Goal: Information Seeking & Learning: Learn about a topic

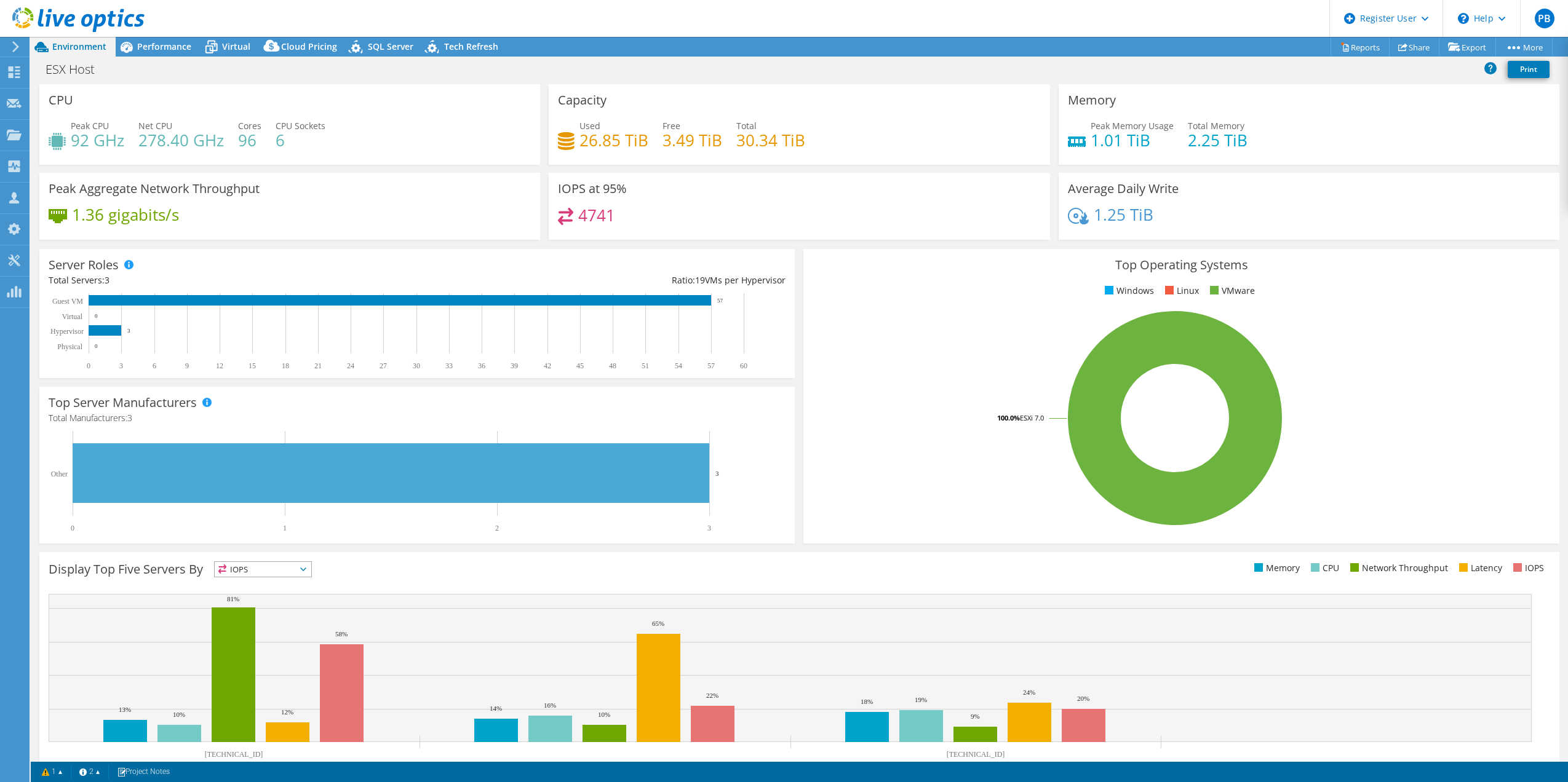
select select "USD"
click at [1467, 175] on div "Average Daily Write 1.25 TiB" at bounding box center [1309, 206] width 500 height 67
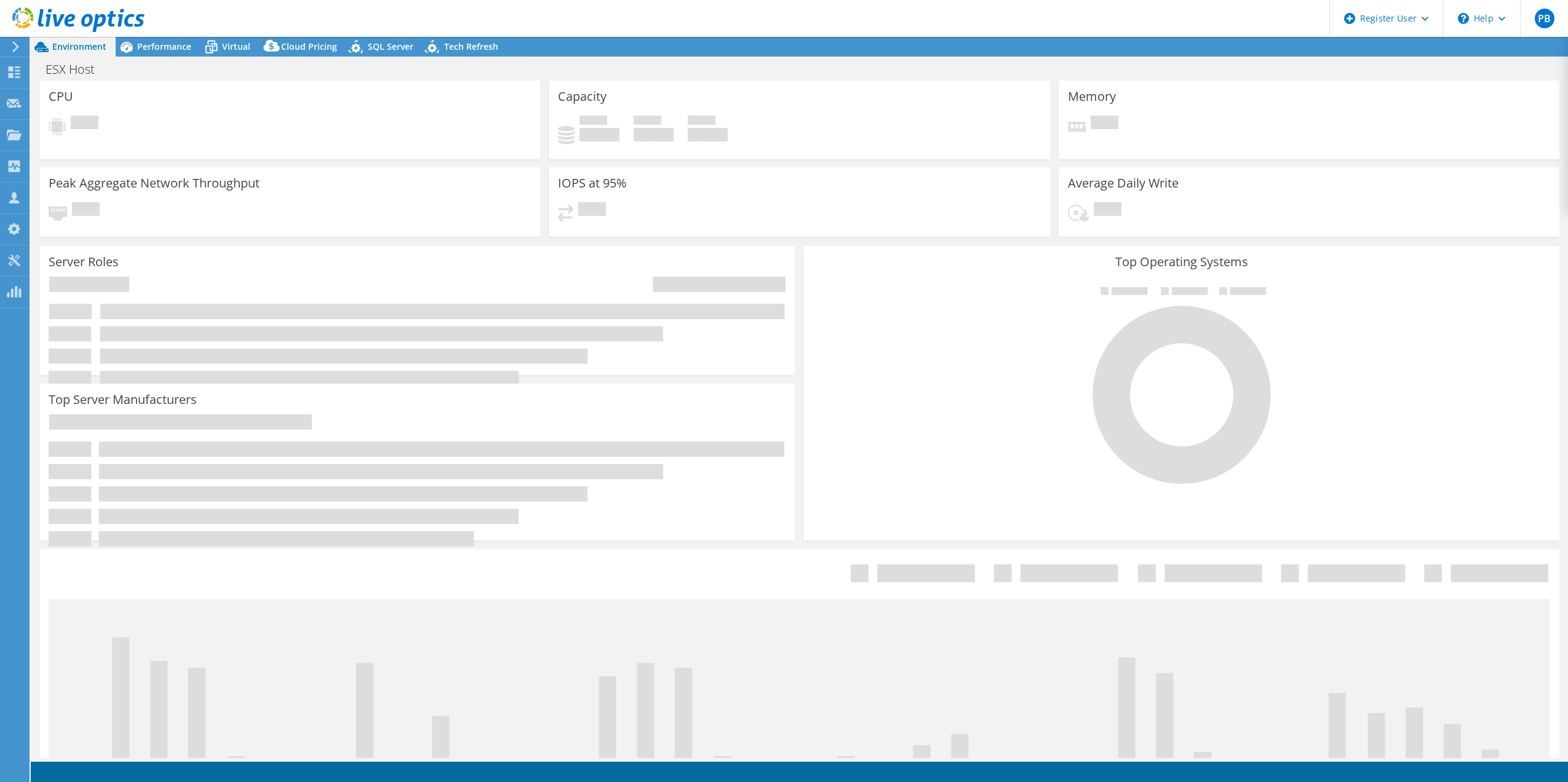
select select "USD"
select select "EUFrankfurt"
select select "EUR"
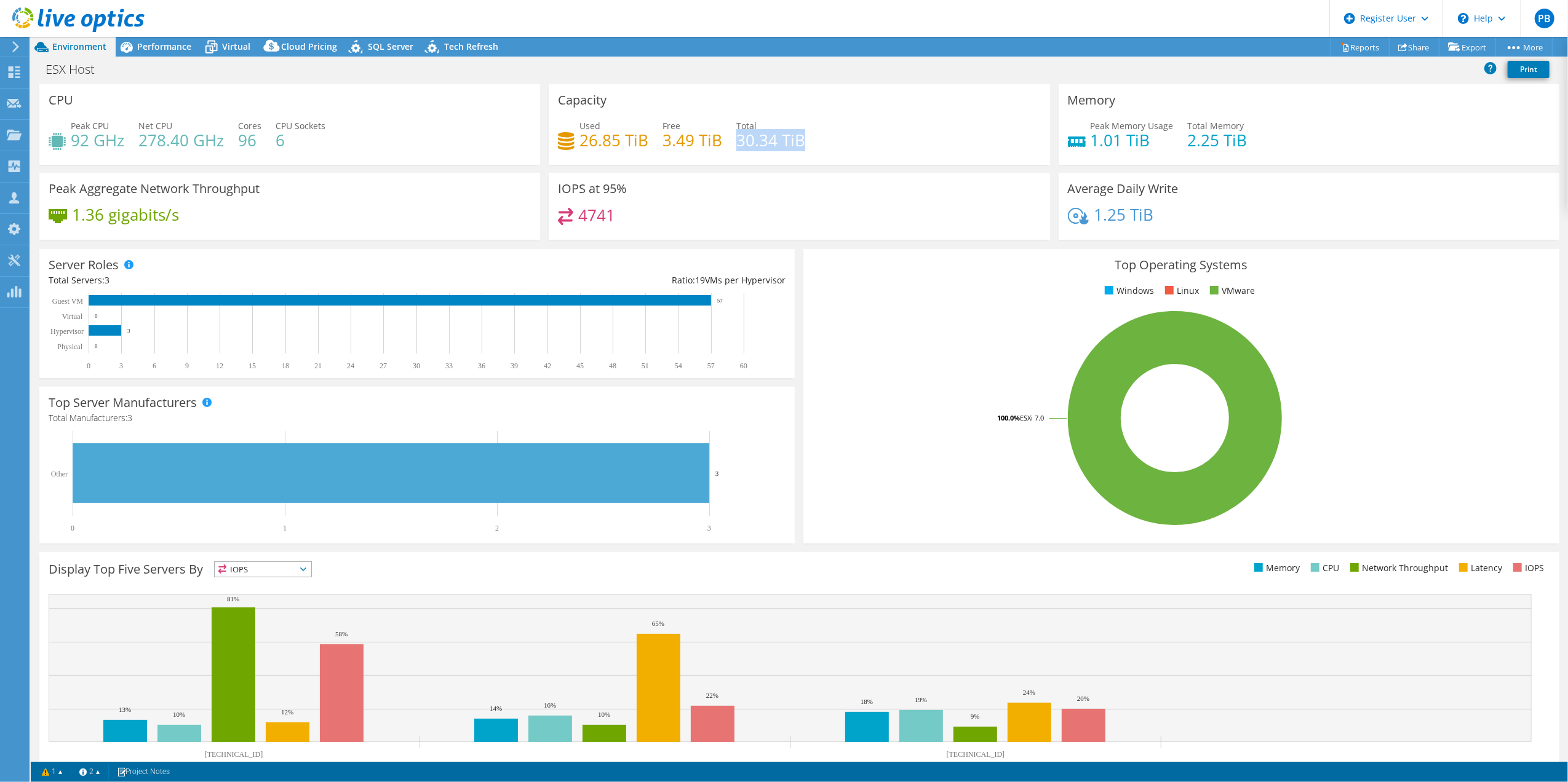
drag, startPoint x: 734, startPoint y: 140, endPoint x: 822, endPoint y: 135, distance: 88.1
click at [822, 135] on div "Used 26.85 TiB Free 3.49 TiB Total 30.34 TiB" at bounding box center [799, 139] width 482 height 40
click at [818, 140] on div "Used 26.85 TiB Free 3.49 TiB Total 30.34 TiB" at bounding box center [799, 139] width 482 height 40
click at [158, 40] on span "Performance" at bounding box center [164, 46] width 54 height 12
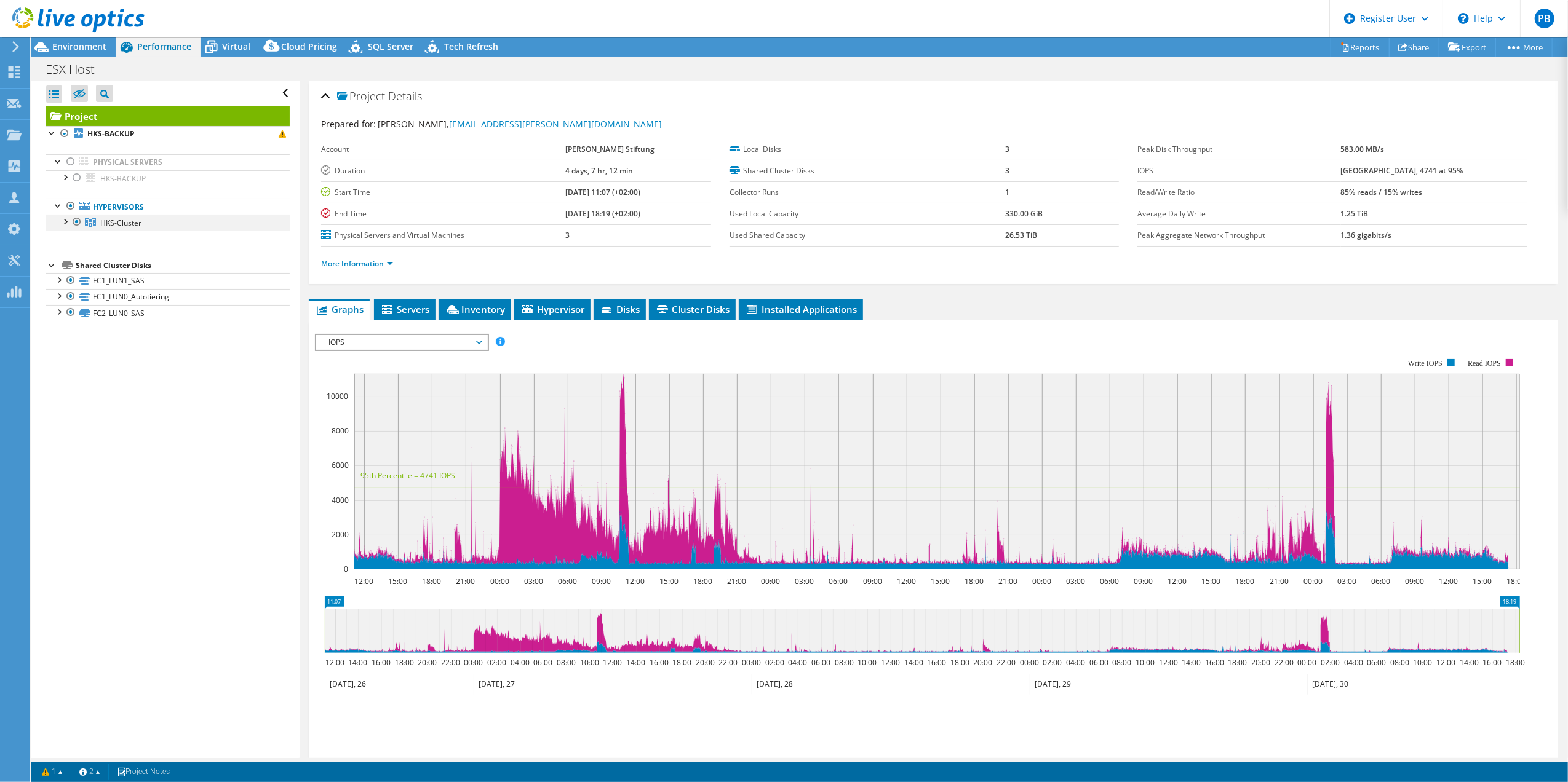
click at [62, 219] on div at bounding box center [65, 221] width 13 height 13
click at [63, 128] on div at bounding box center [65, 133] width 13 height 15
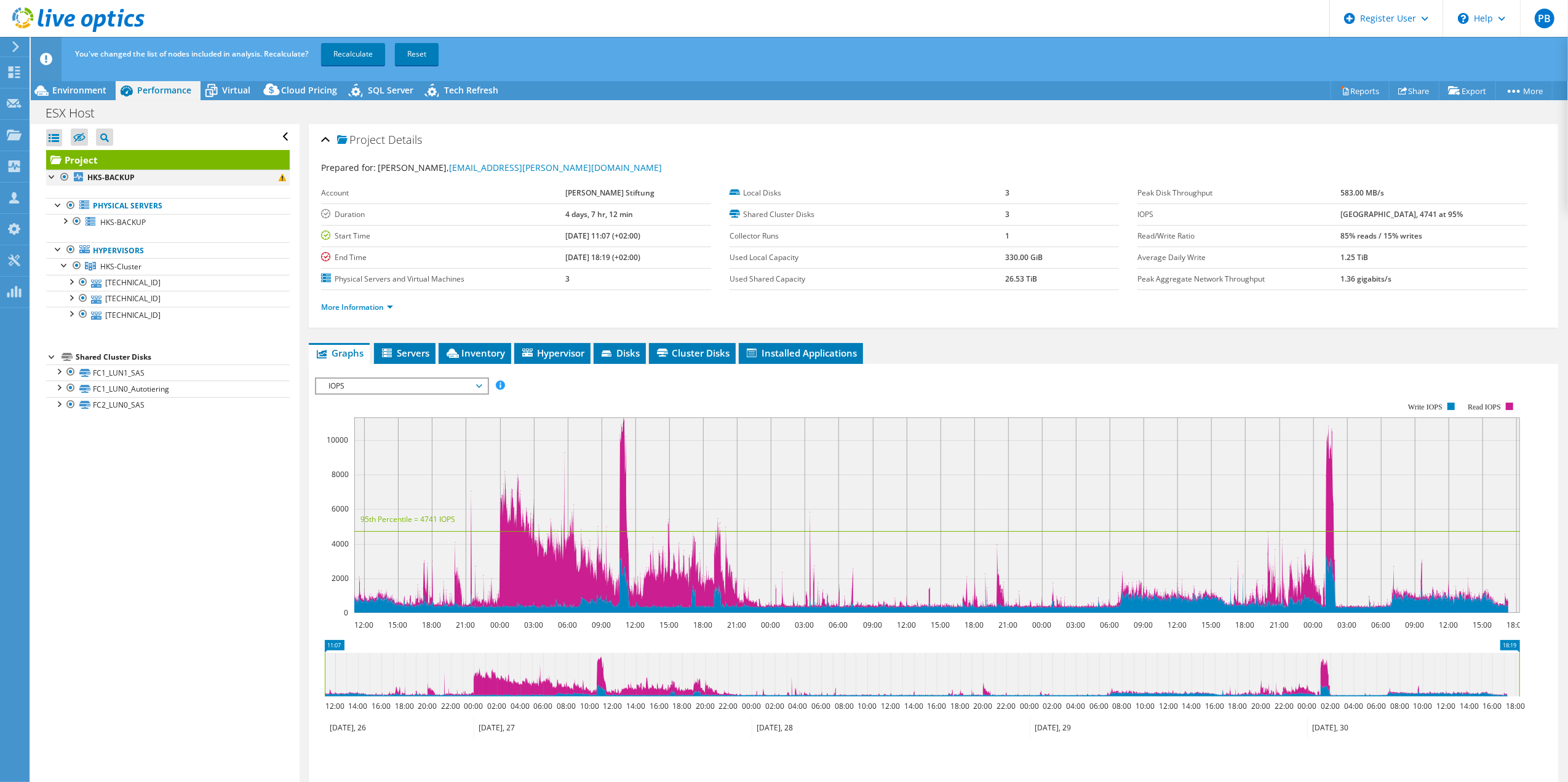
click at [63, 172] on div at bounding box center [65, 177] width 13 height 15
click at [84, 286] on div at bounding box center [83, 282] width 13 height 15
click at [362, 54] on link "Recalculate" at bounding box center [352, 54] width 64 height 22
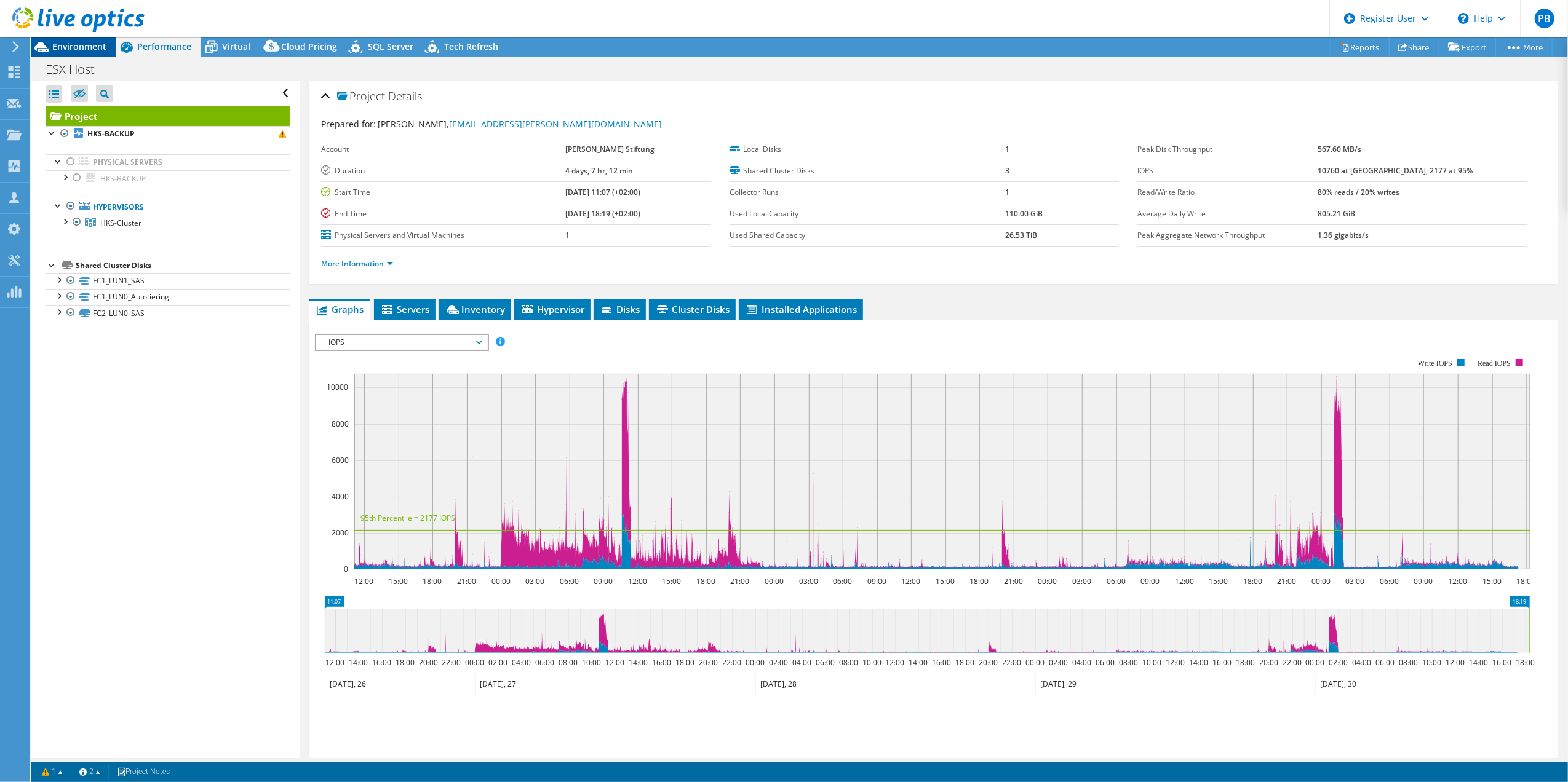
click at [96, 53] on div "Environment" at bounding box center [73, 47] width 85 height 20
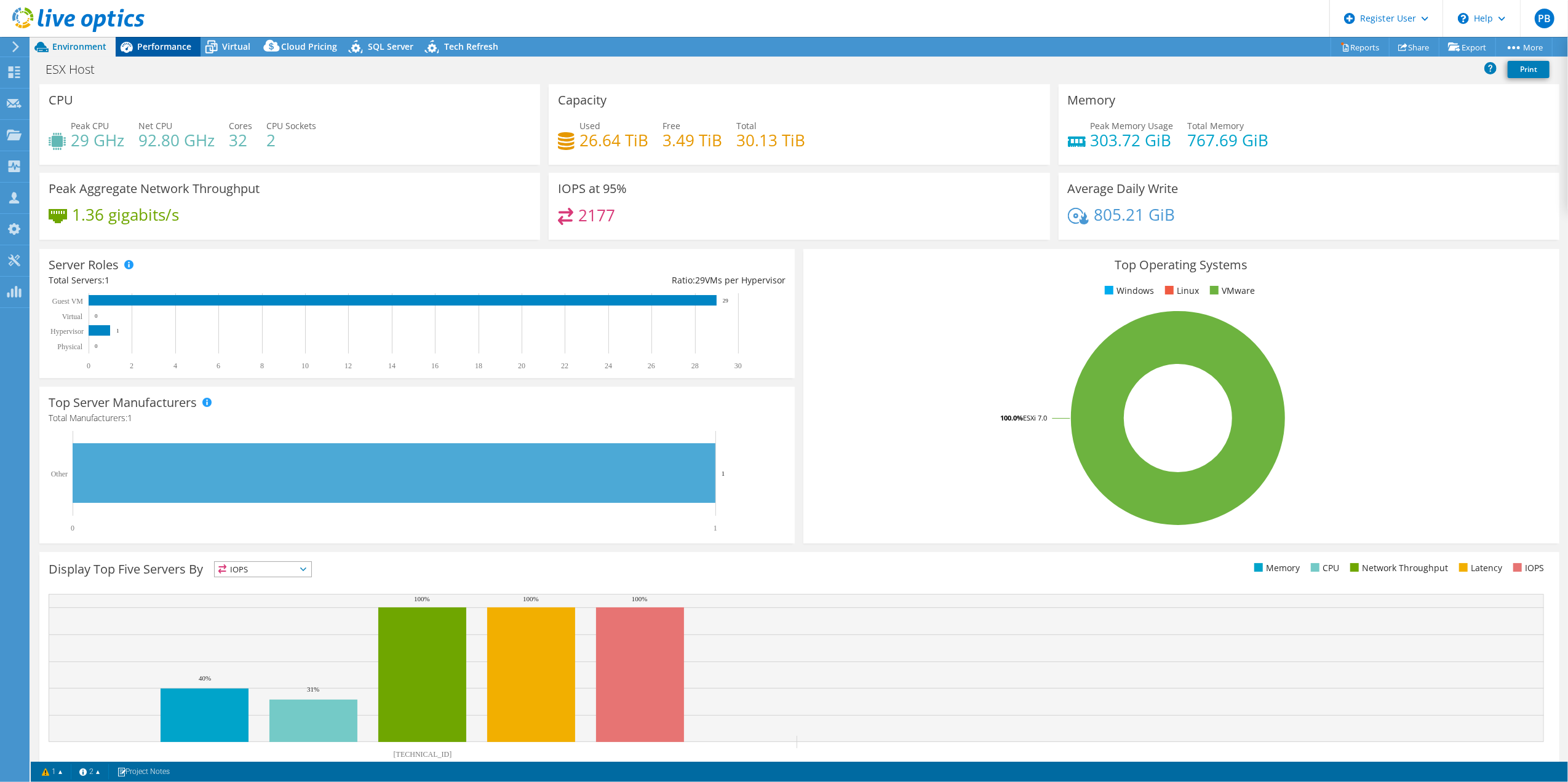
click at [138, 51] on span "Performance" at bounding box center [164, 46] width 54 height 12
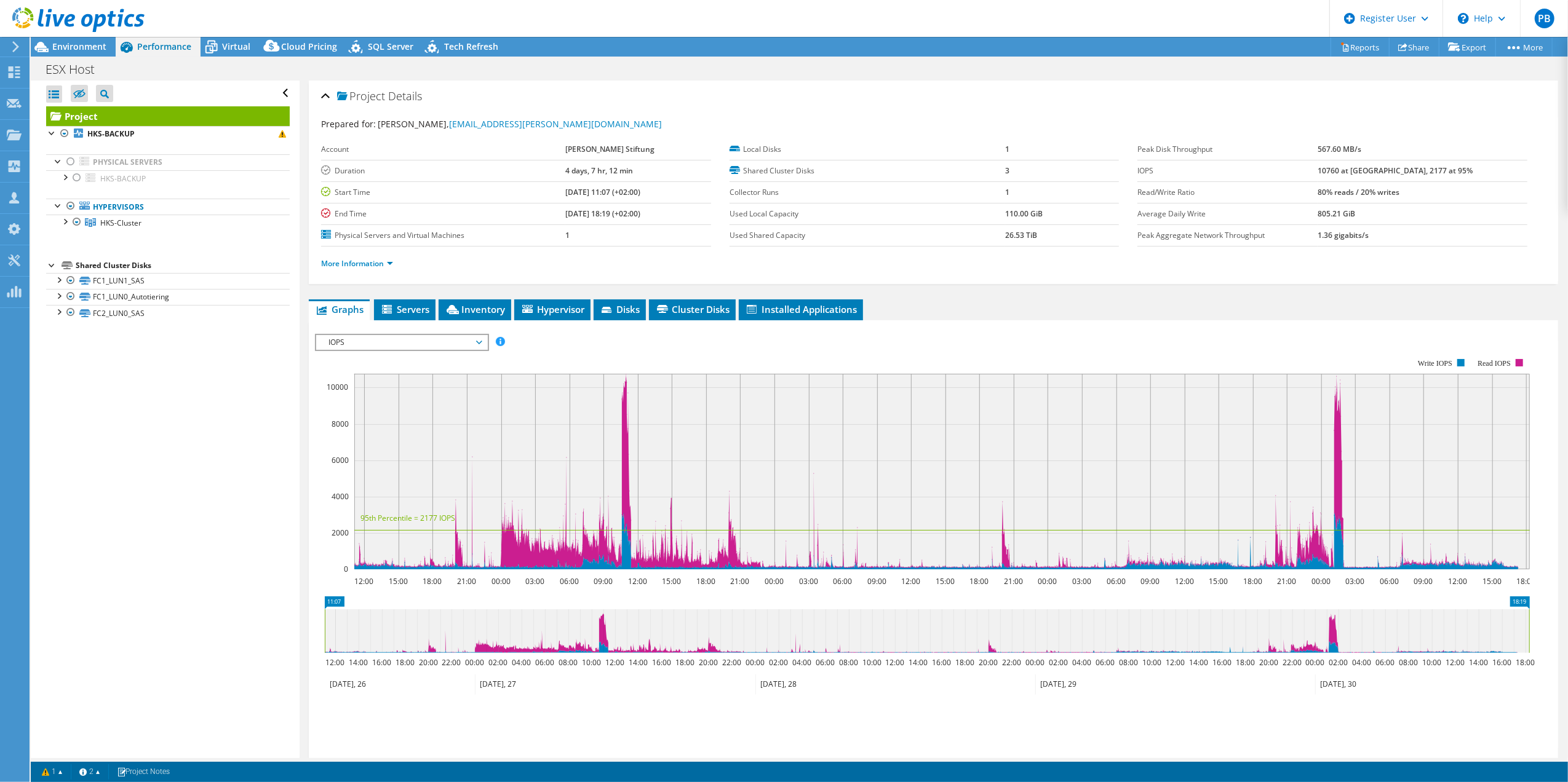
click at [84, 40] on div at bounding box center [72, 21] width 145 height 41
click at [87, 48] on span "Environment" at bounding box center [79, 46] width 54 height 12
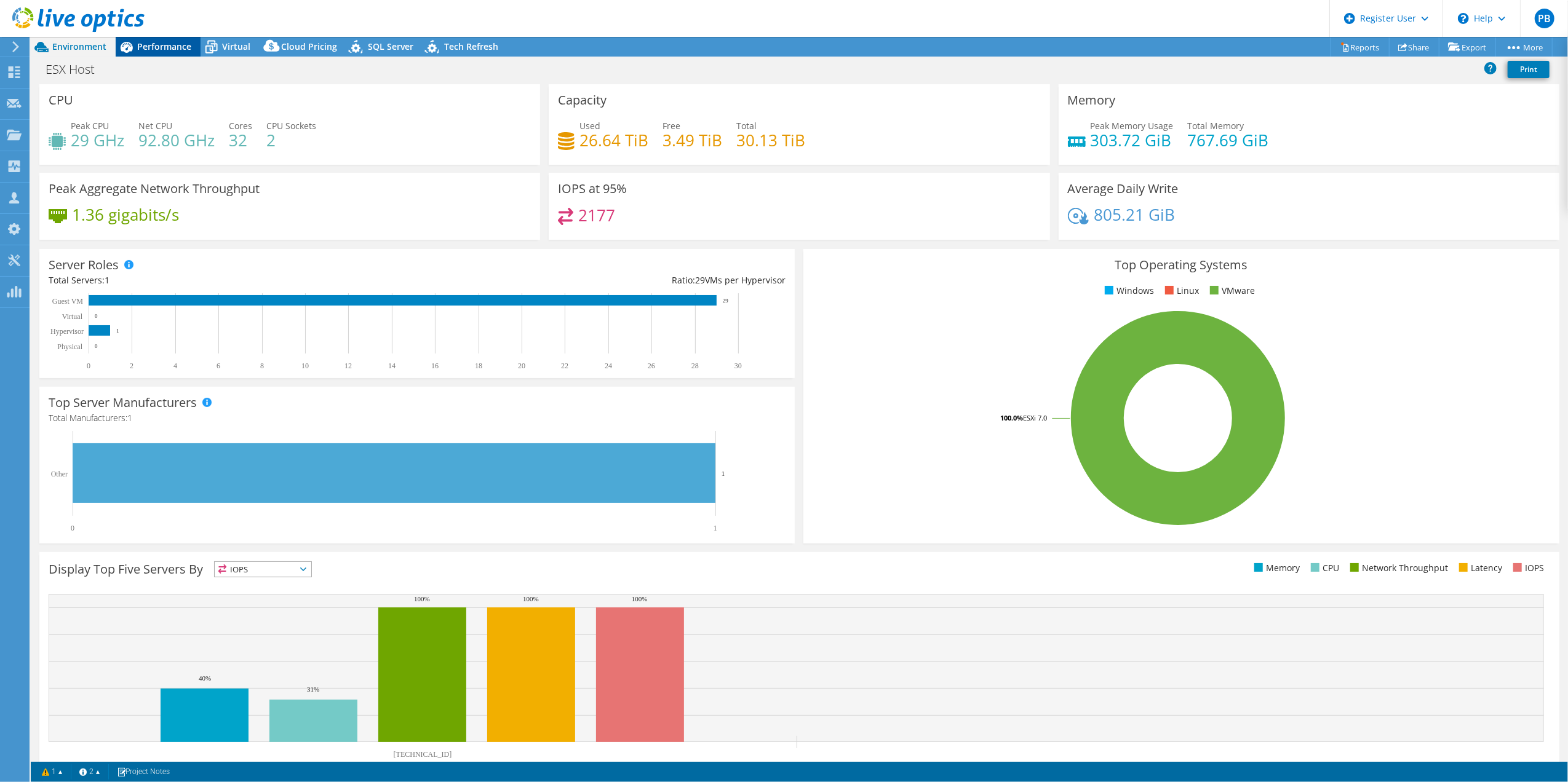
click at [147, 44] on span "Performance" at bounding box center [164, 46] width 54 height 12
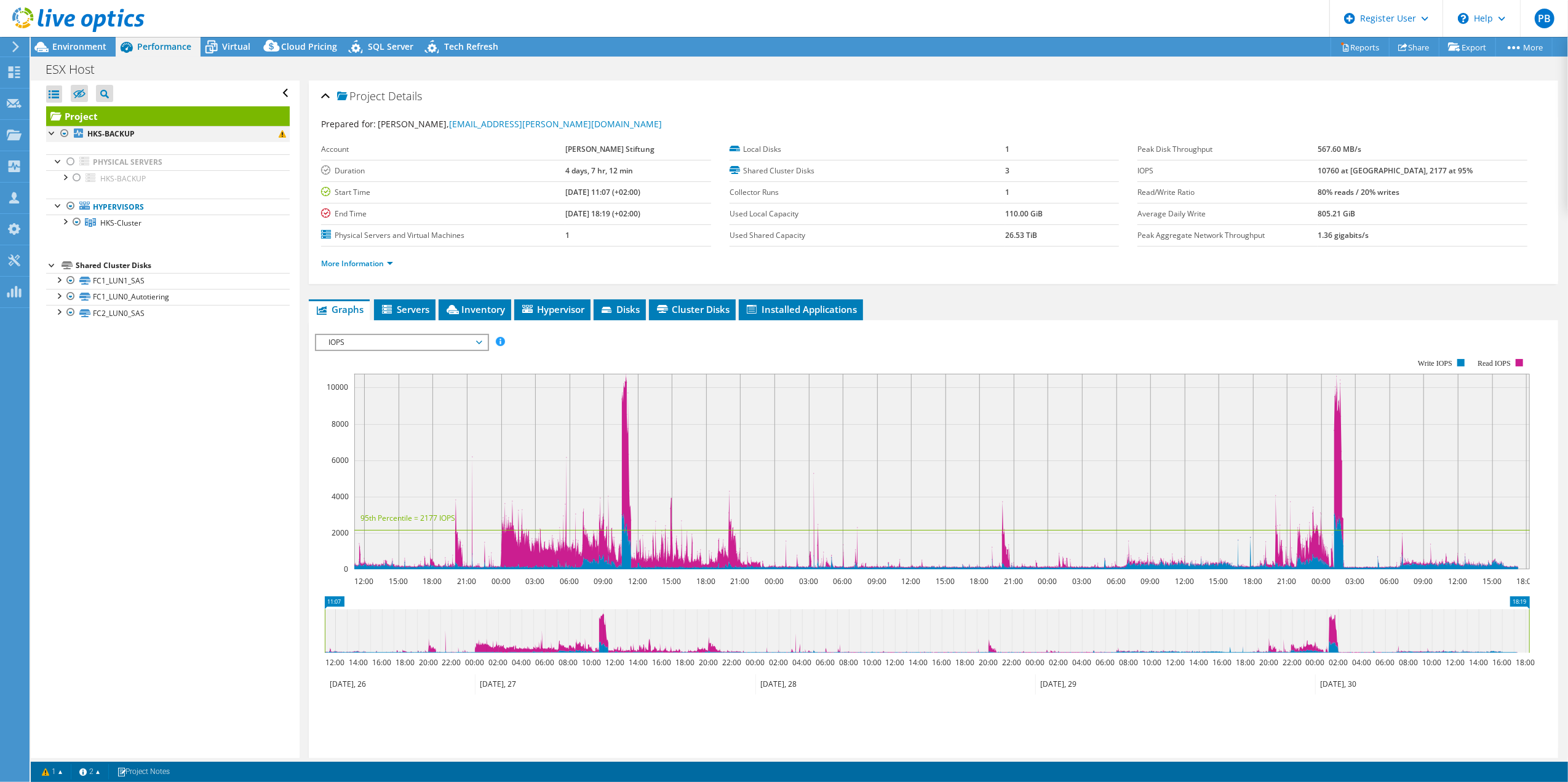
click at [65, 131] on div at bounding box center [65, 133] width 13 height 15
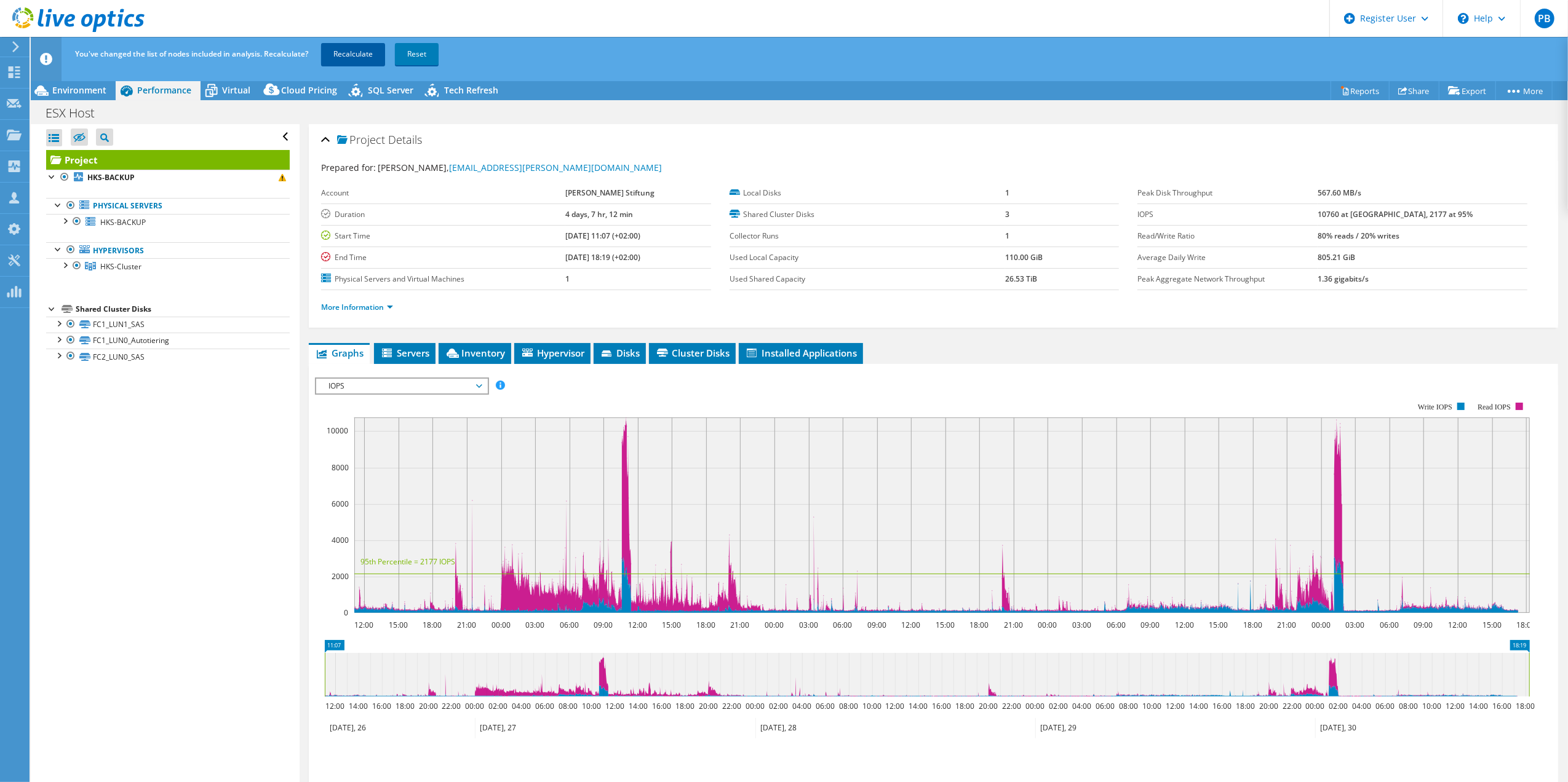
click at [360, 50] on link "Recalculate" at bounding box center [352, 54] width 64 height 22
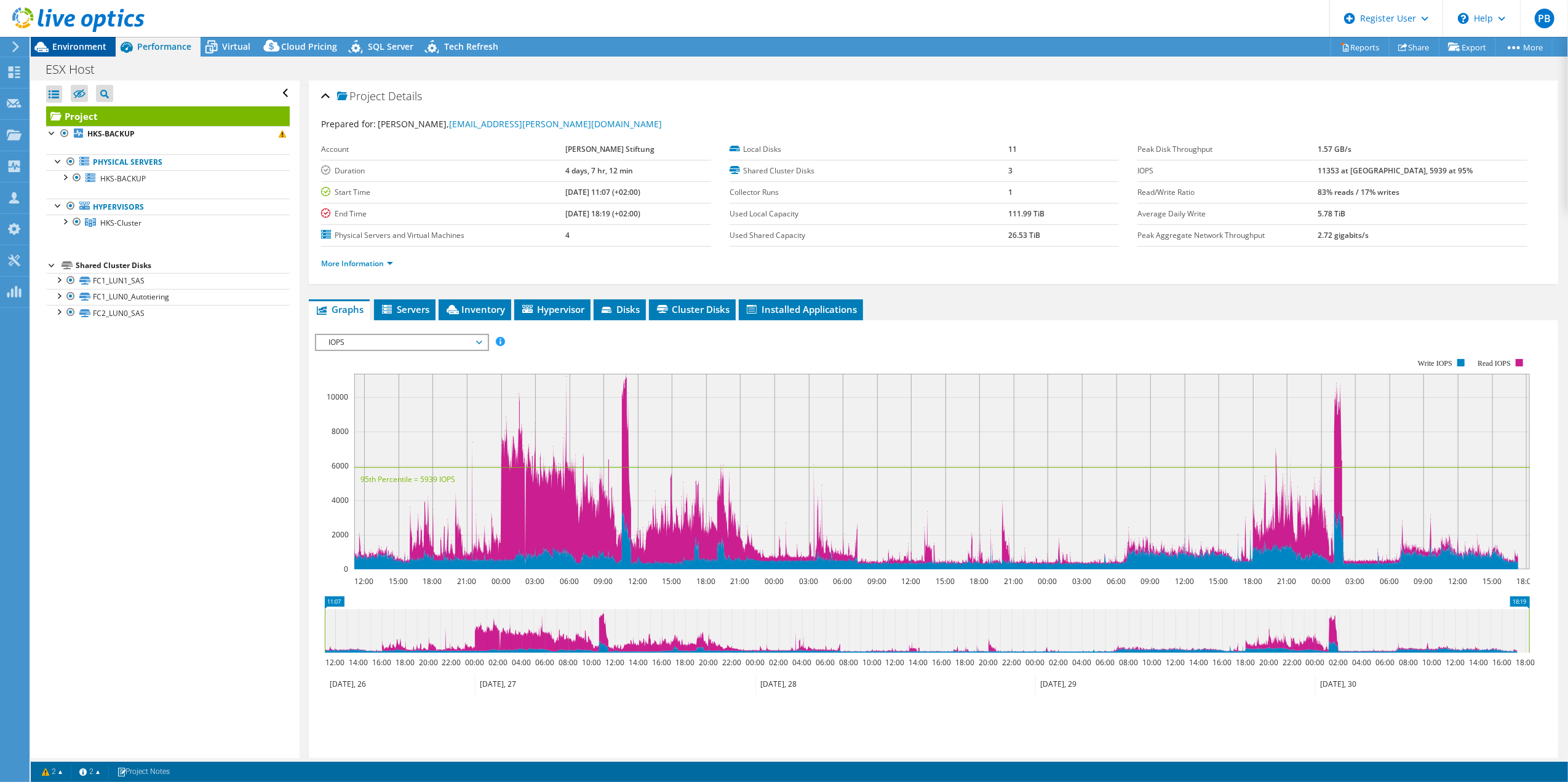
click at [94, 42] on span "Environment" at bounding box center [79, 46] width 54 height 12
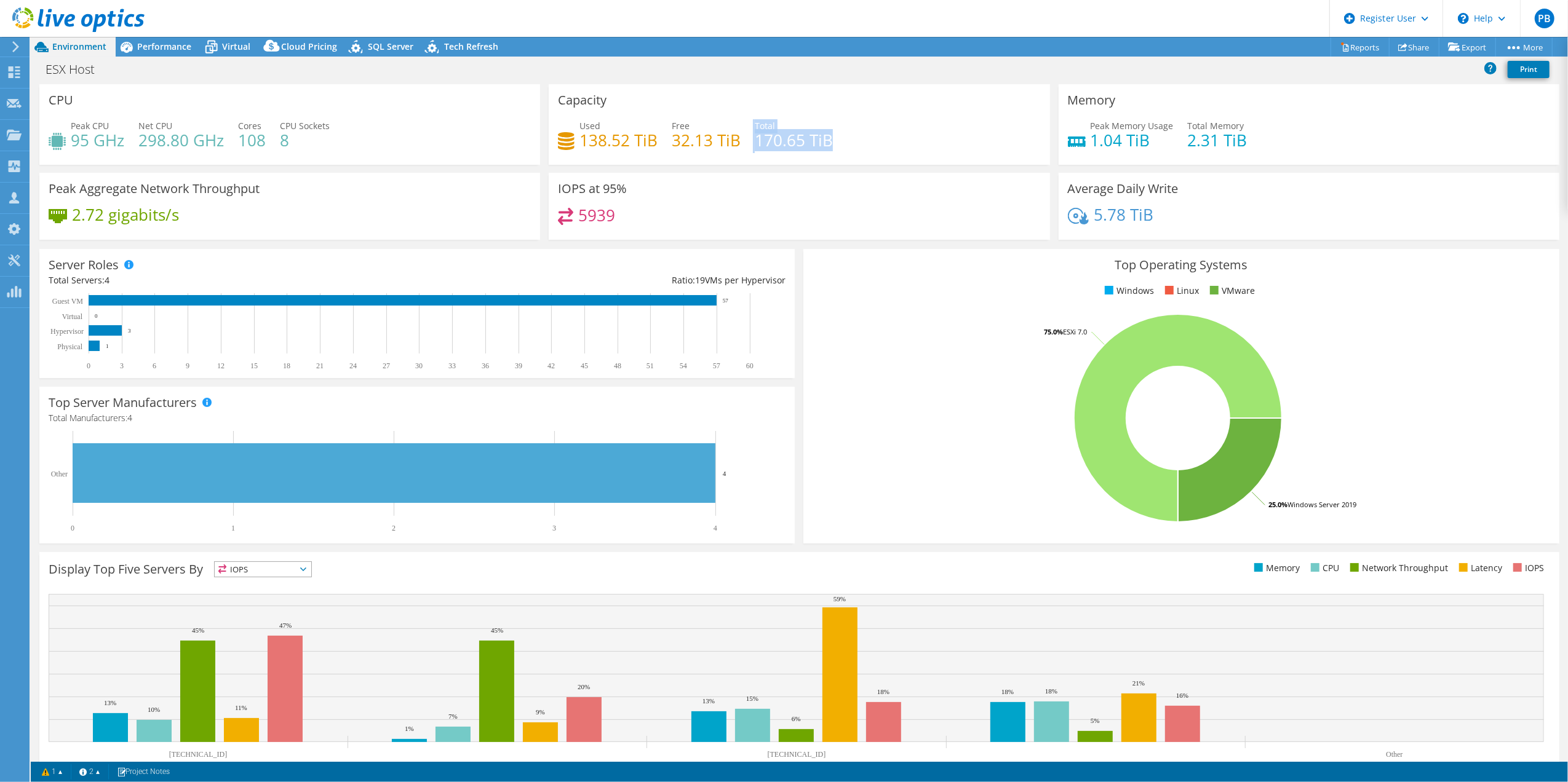
drag, startPoint x: 747, startPoint y: 142, endPoint x: 852, endPoint y: 141, distance: 105.0
click at [852, 141] on div "Used 138.52 TiB Free 32.13 TiB Total 170.65 TiB" at bounding box center [799, 139] width 482 height 40
drag, startPoint x: 852, startPoint y: 141, endPoint x: 751, endPoint y: 146, distance: 101.1
click at [751, 146] on div "Used 138.52 TiB Free 32.13 TiB Total 170.65 TiB" at bounding box center [799, 139] width 482 height 40
click at [177, 40] on div "Performance" at bounding box center [158, 47] width 85 height 20
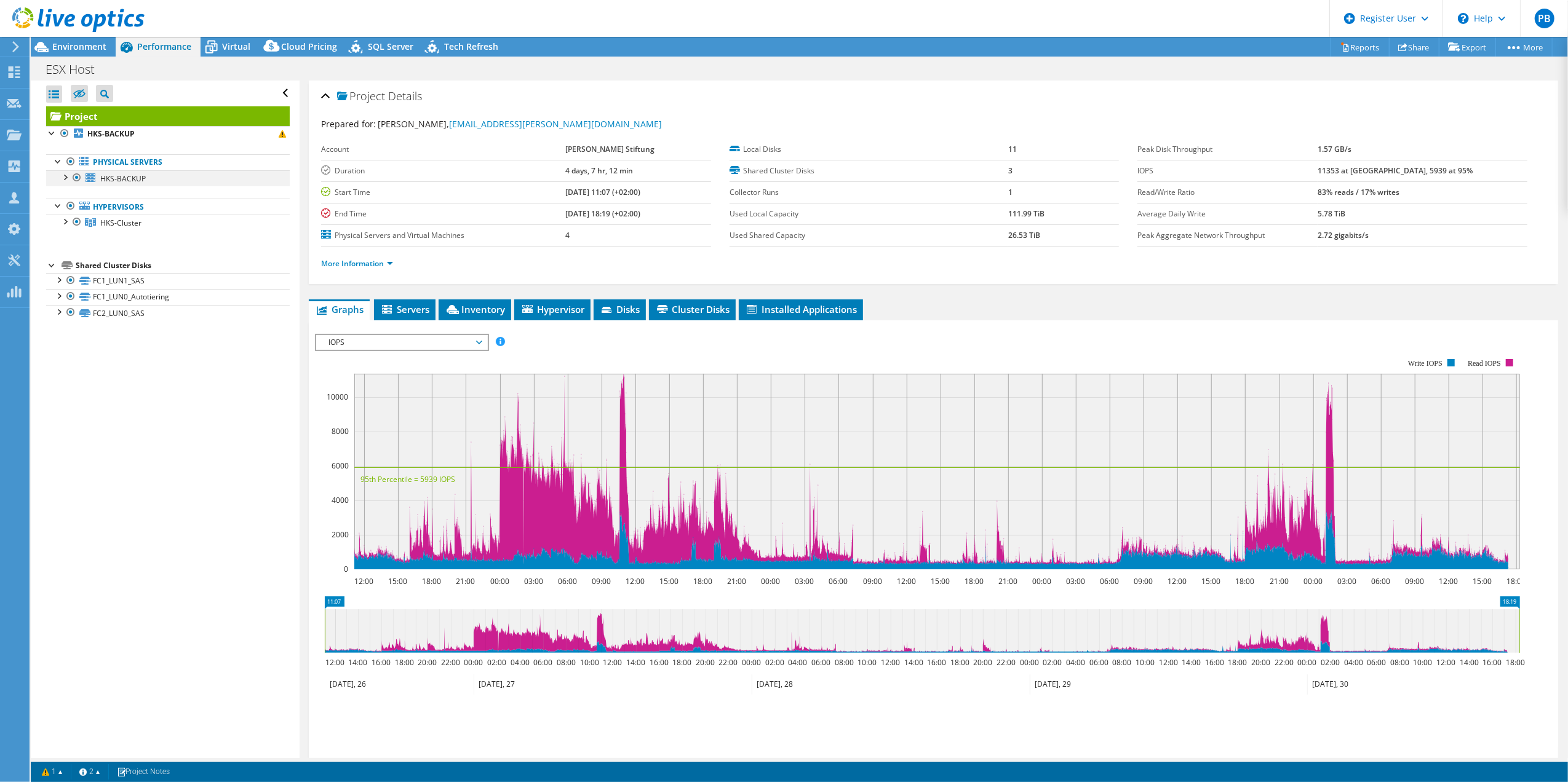
click at [74, 177] on div at bounding box center [77, 177] width 13 height 15
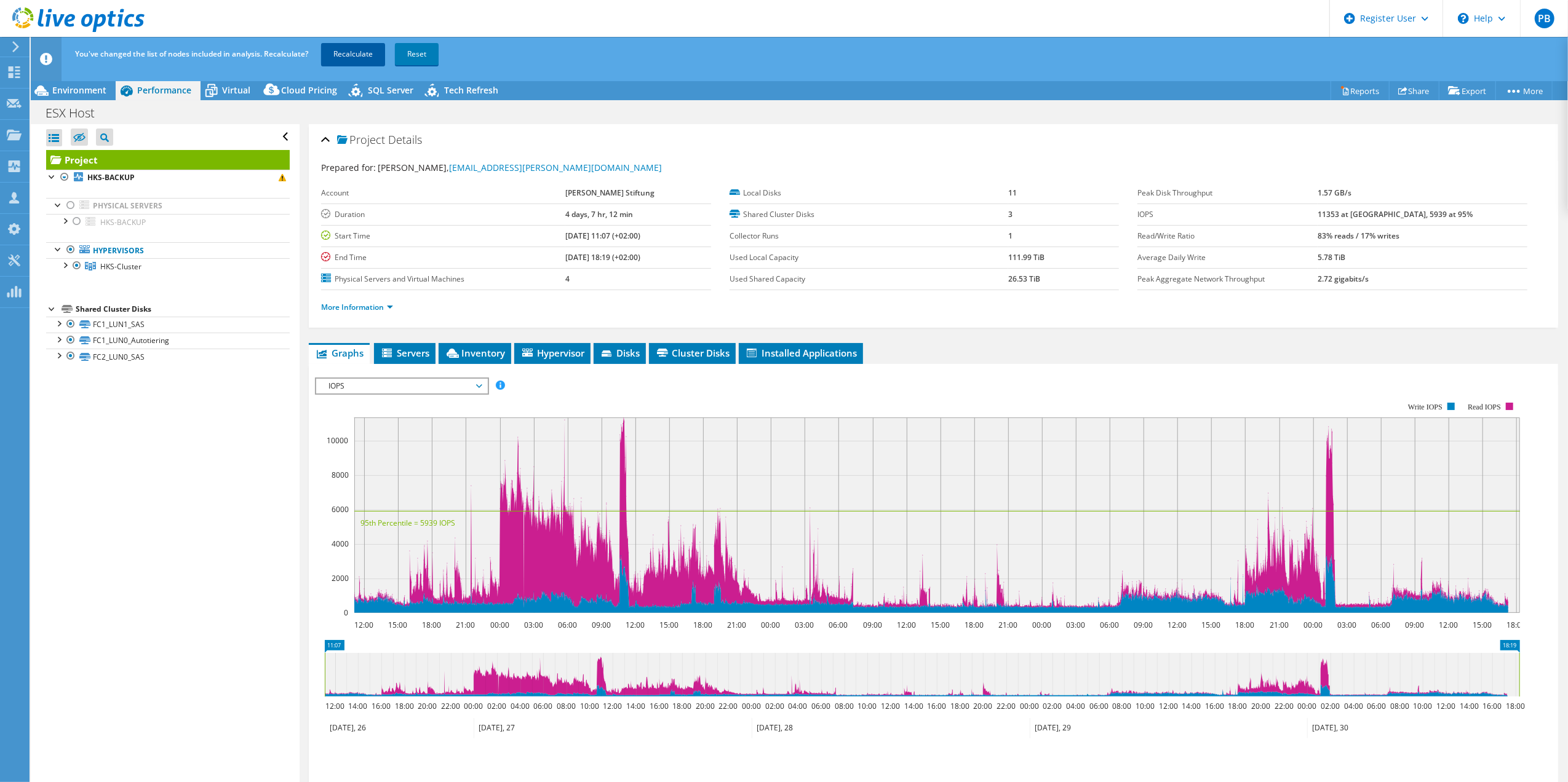
click at [365, 51] on link "Recalculate" at bounding box center [352, 54] width 64 height 22
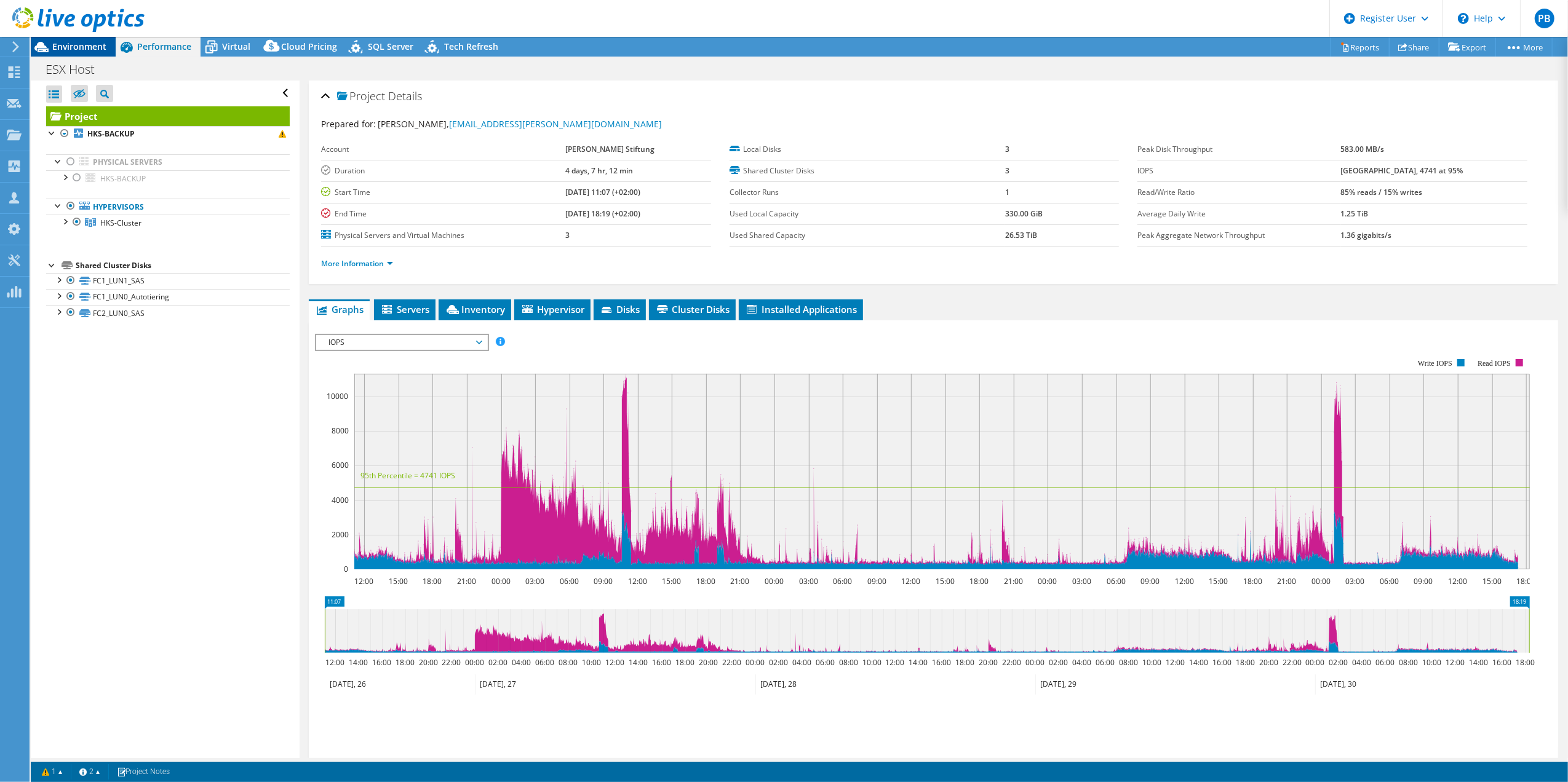
click at [57, 49] on span "Environment" at bounding box center [79, 46] width 54 height 12
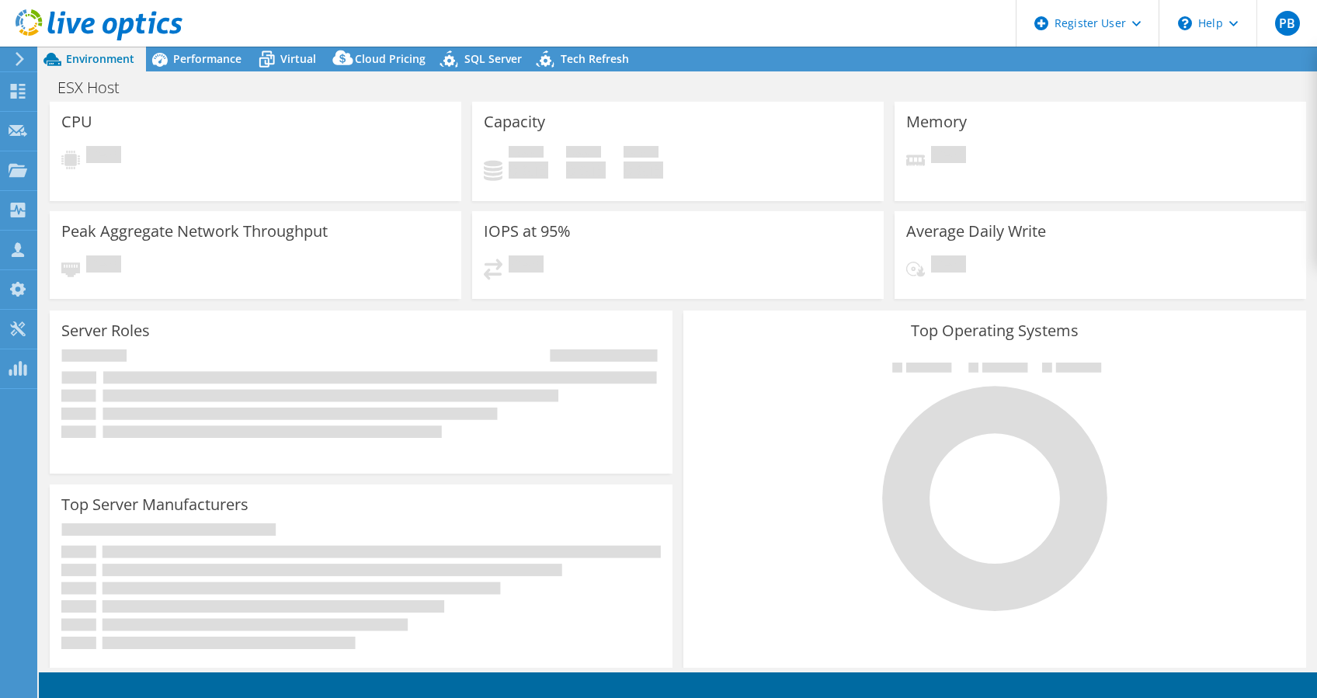
select select "EUFrankfurt"
select select "USD"
